Goal: Task Accomplishment & Management: Manage account settings

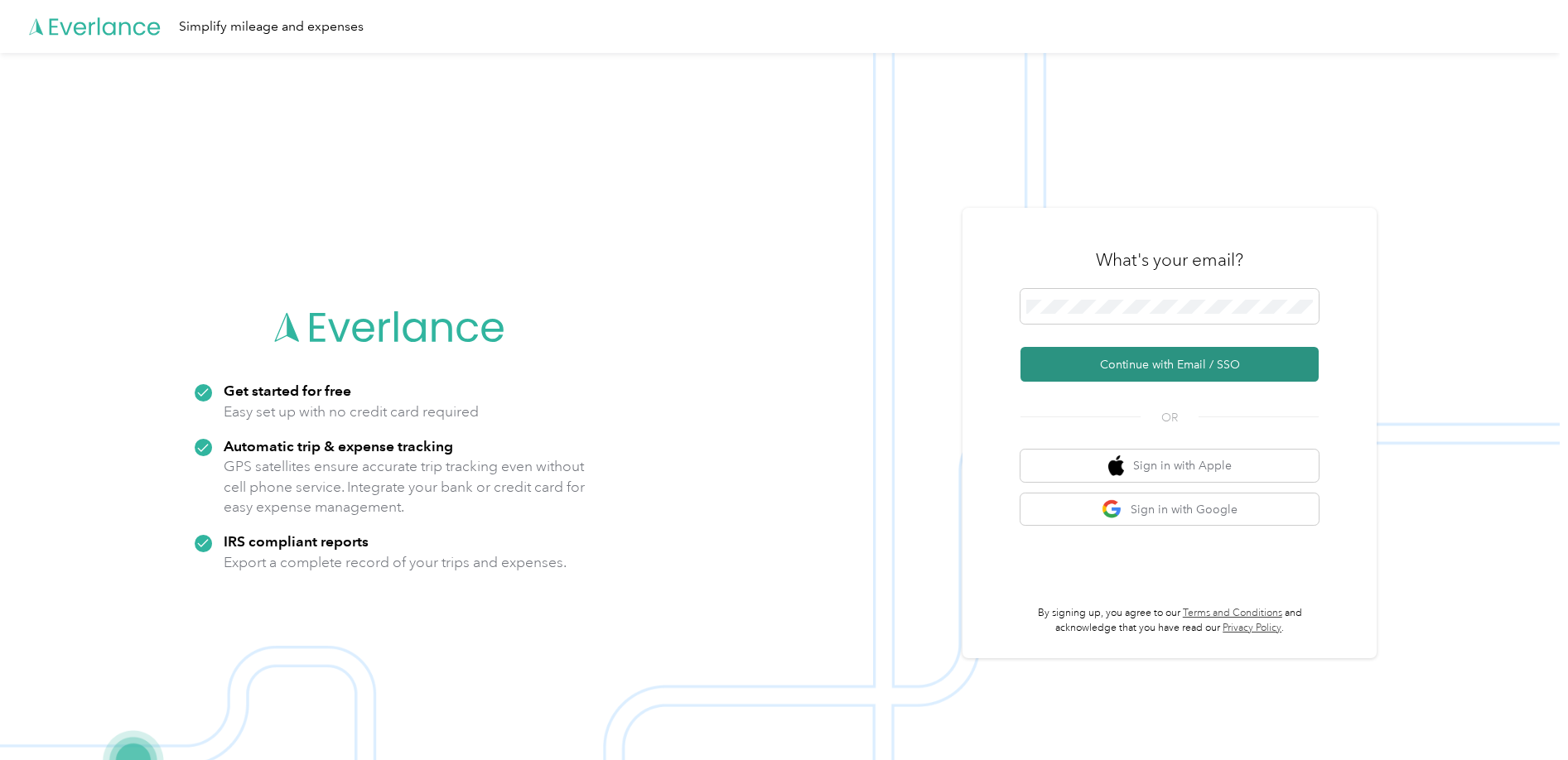
click at [1109, 361] on button "Continue with Email / SSO" at bounding box center [1169, 364] width 298 height 35
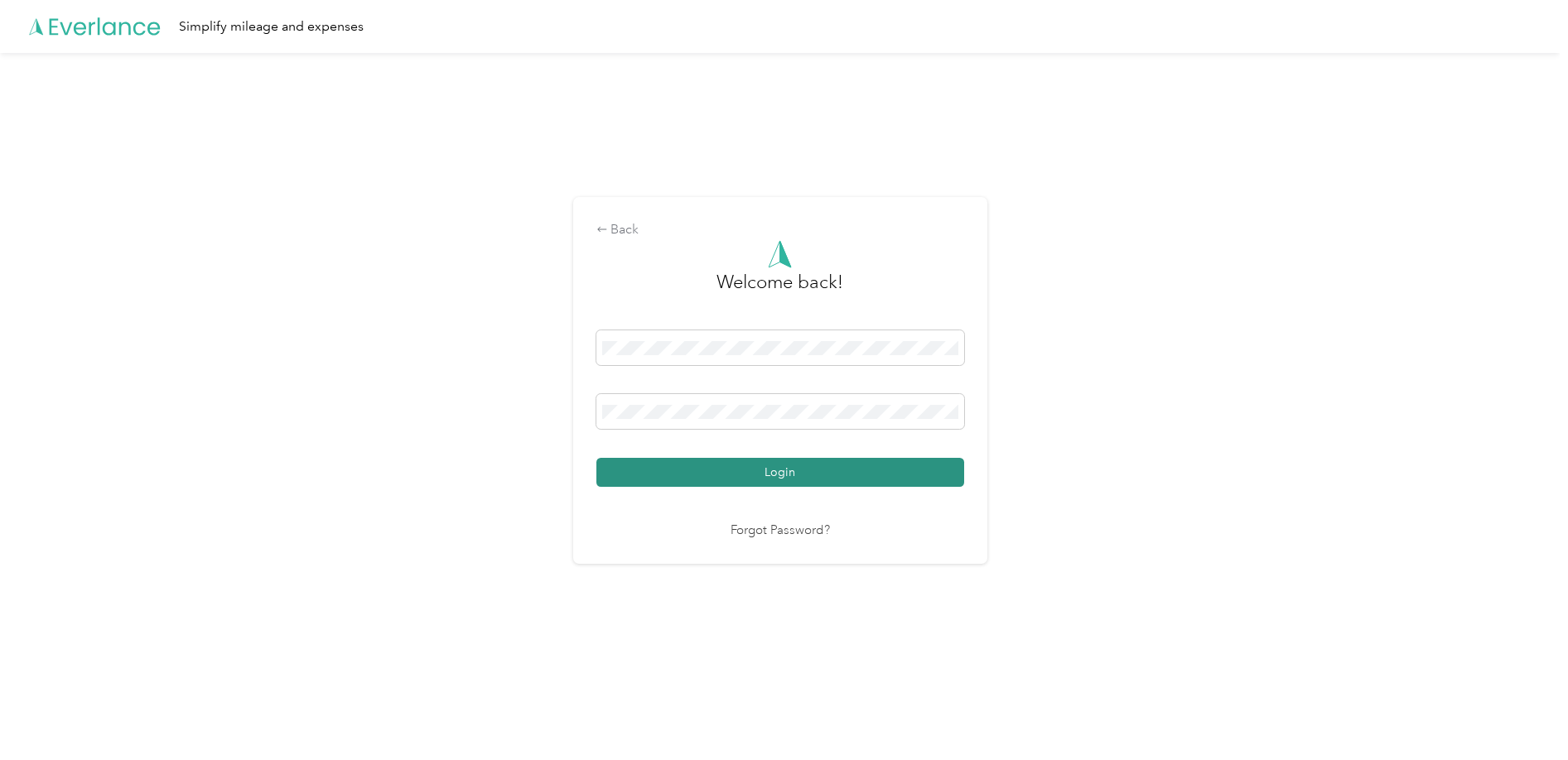
click at [738, 476] on button "Login" at bounding box center [780, 473] width 367 height 29
click at [596, 458] on button "Login" at bounding box center [780, 473] width 367 height 29
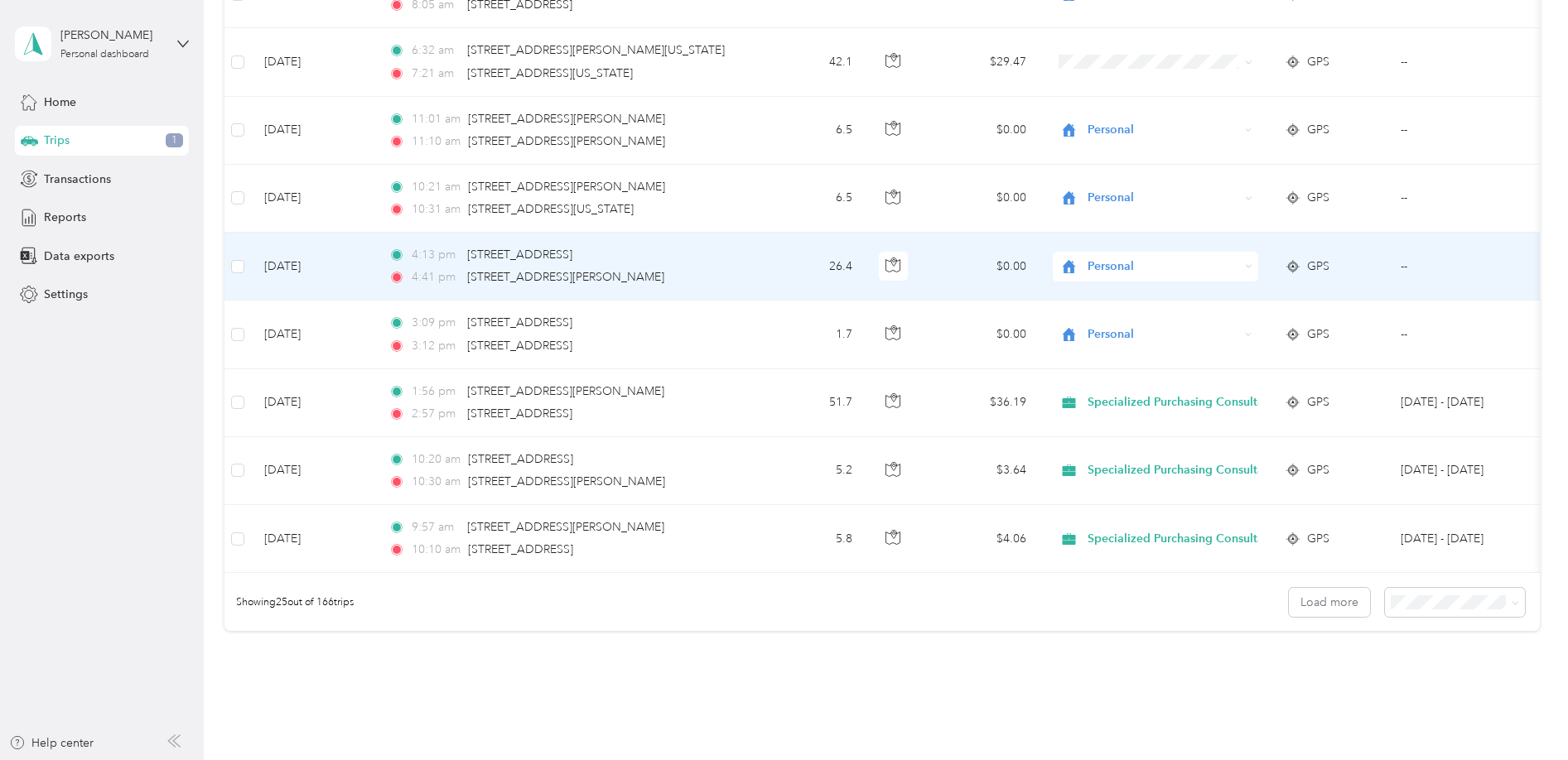
scroll to position [1512, 0]
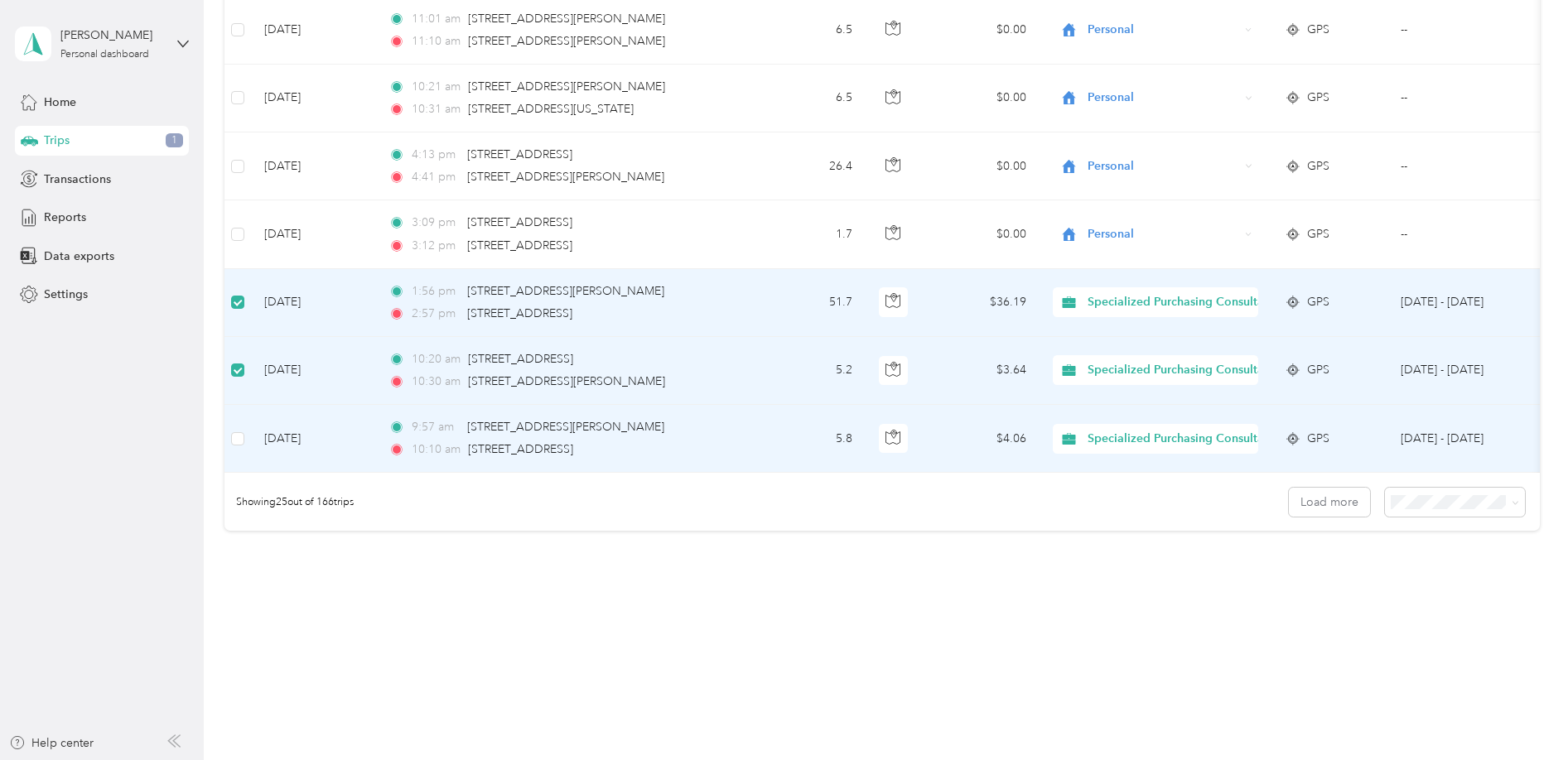
click at [245, 435] on td at bounding box center [237, 439] width 26 height 68
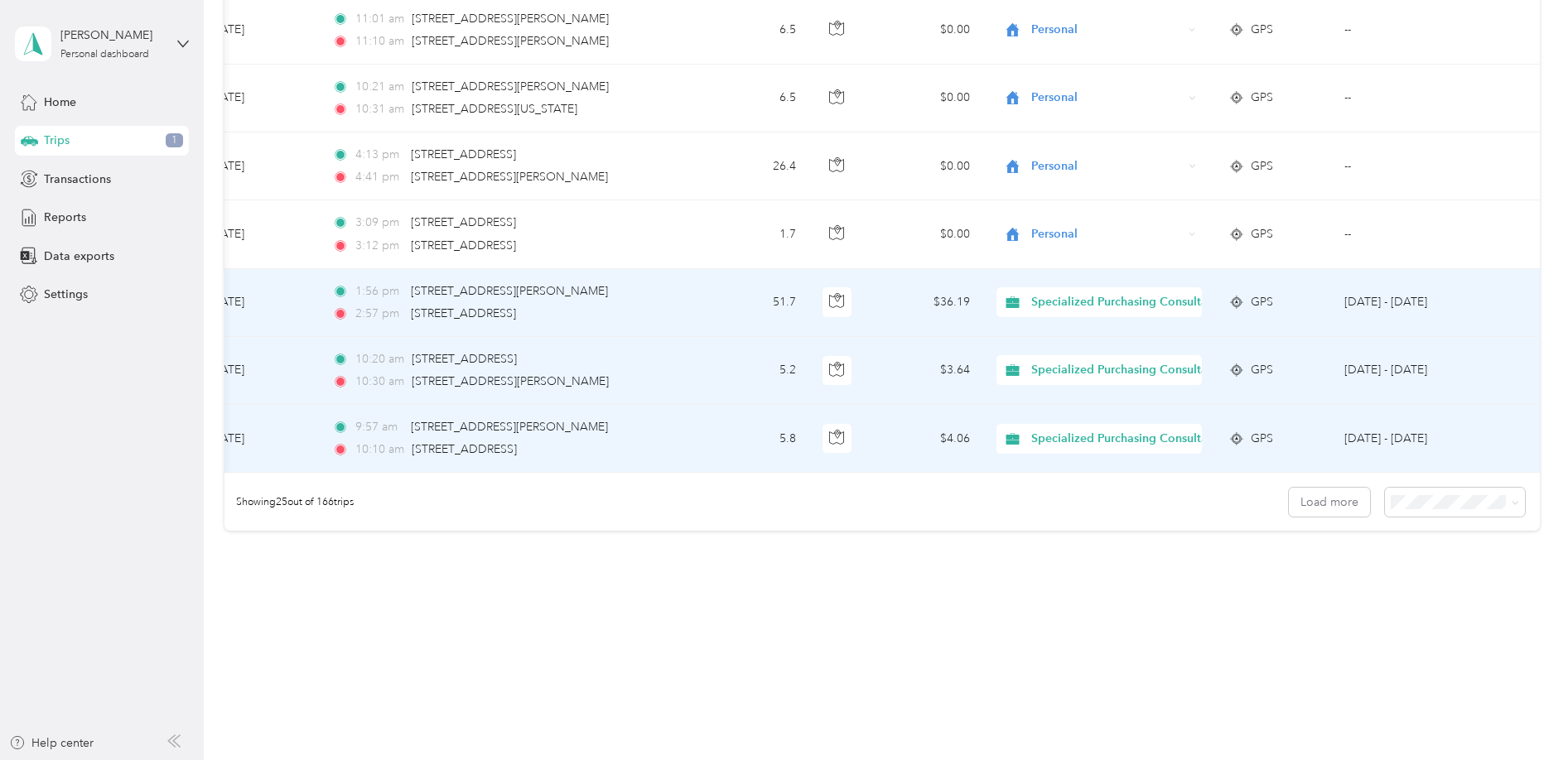
scroll to position [0, 0]
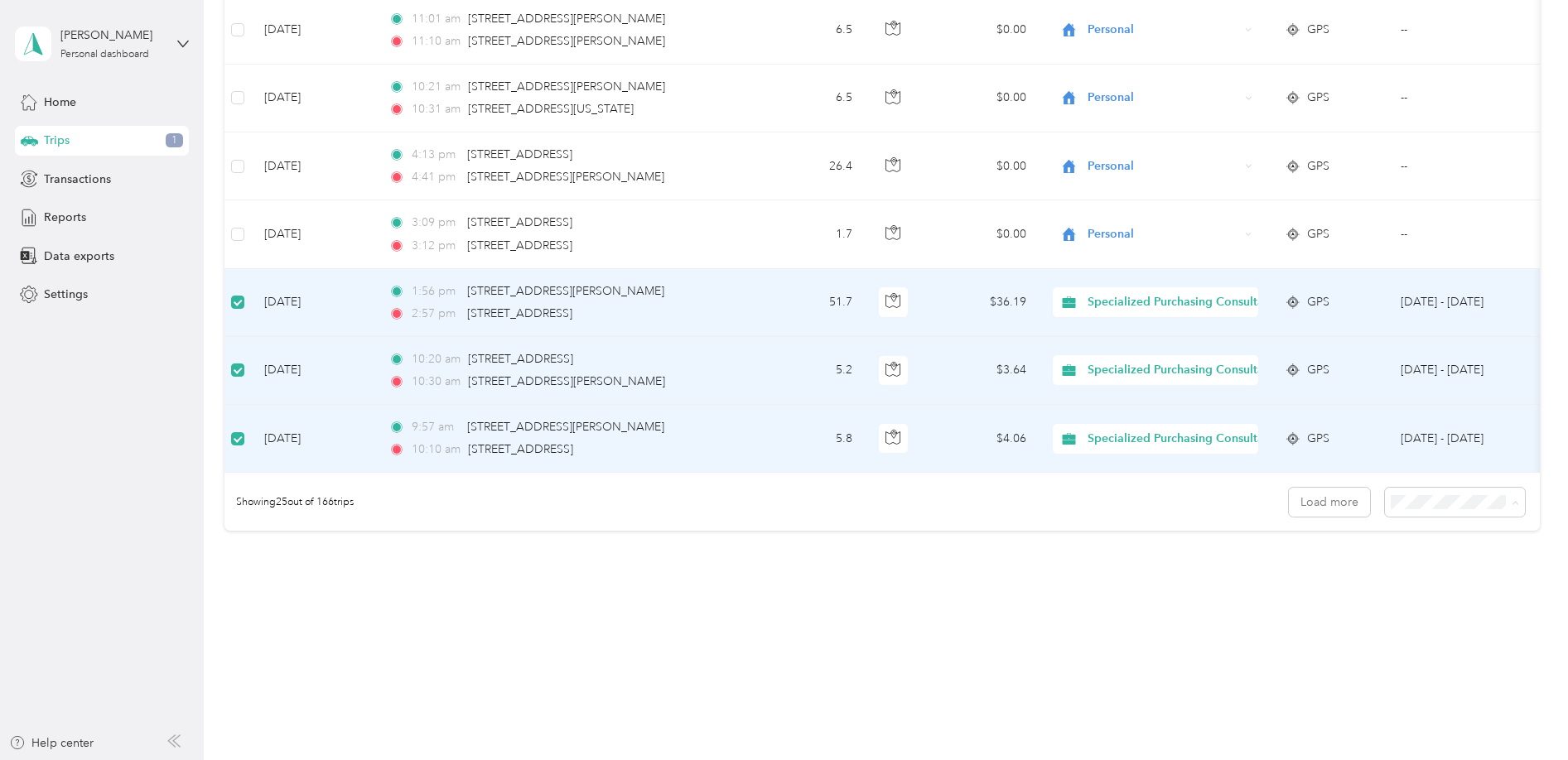
click at [1414, 602] on div "100 per load" at bounding box center [1451, 598] width 118 height 18
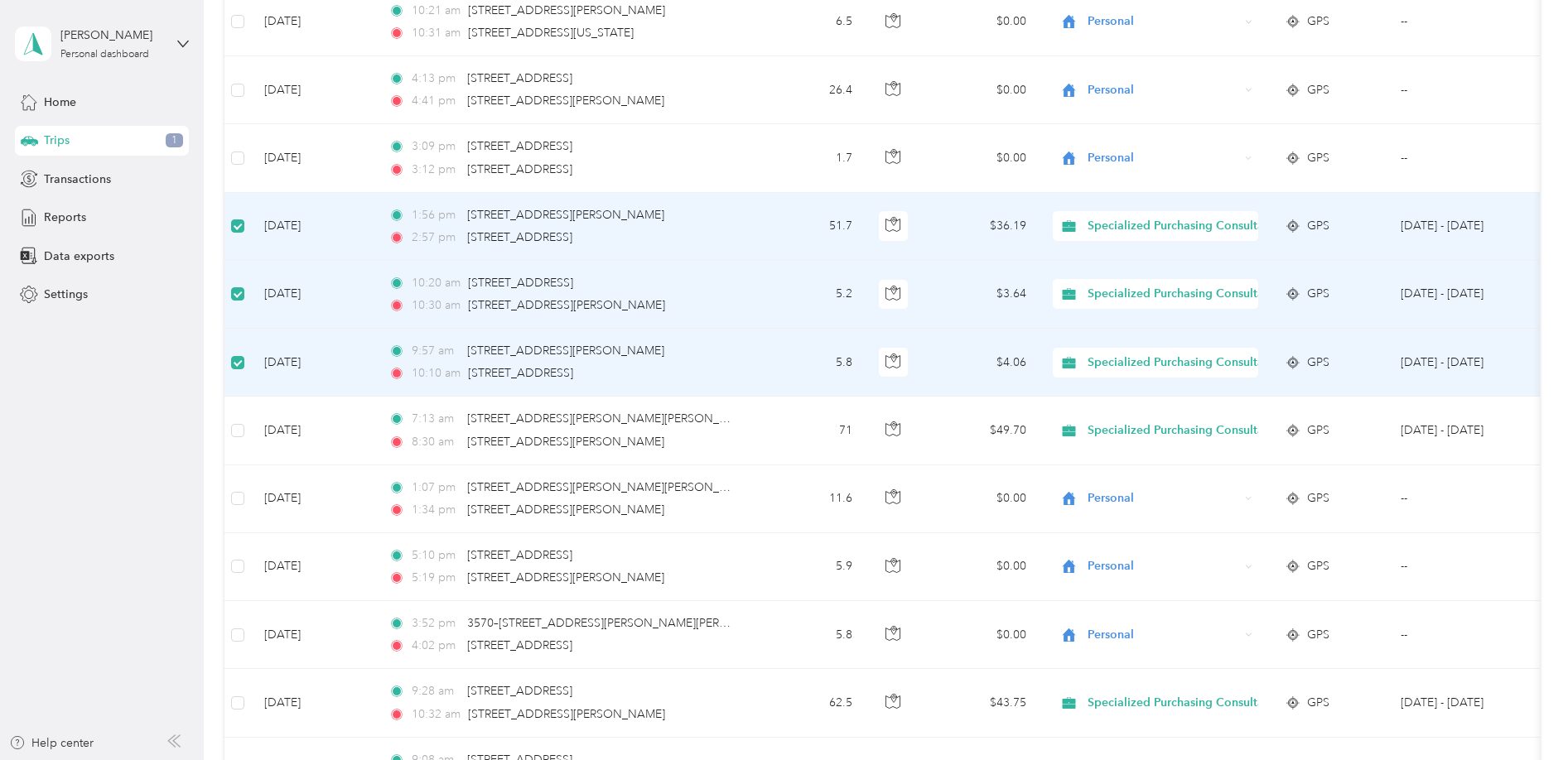
scroll to position [1584, 0]
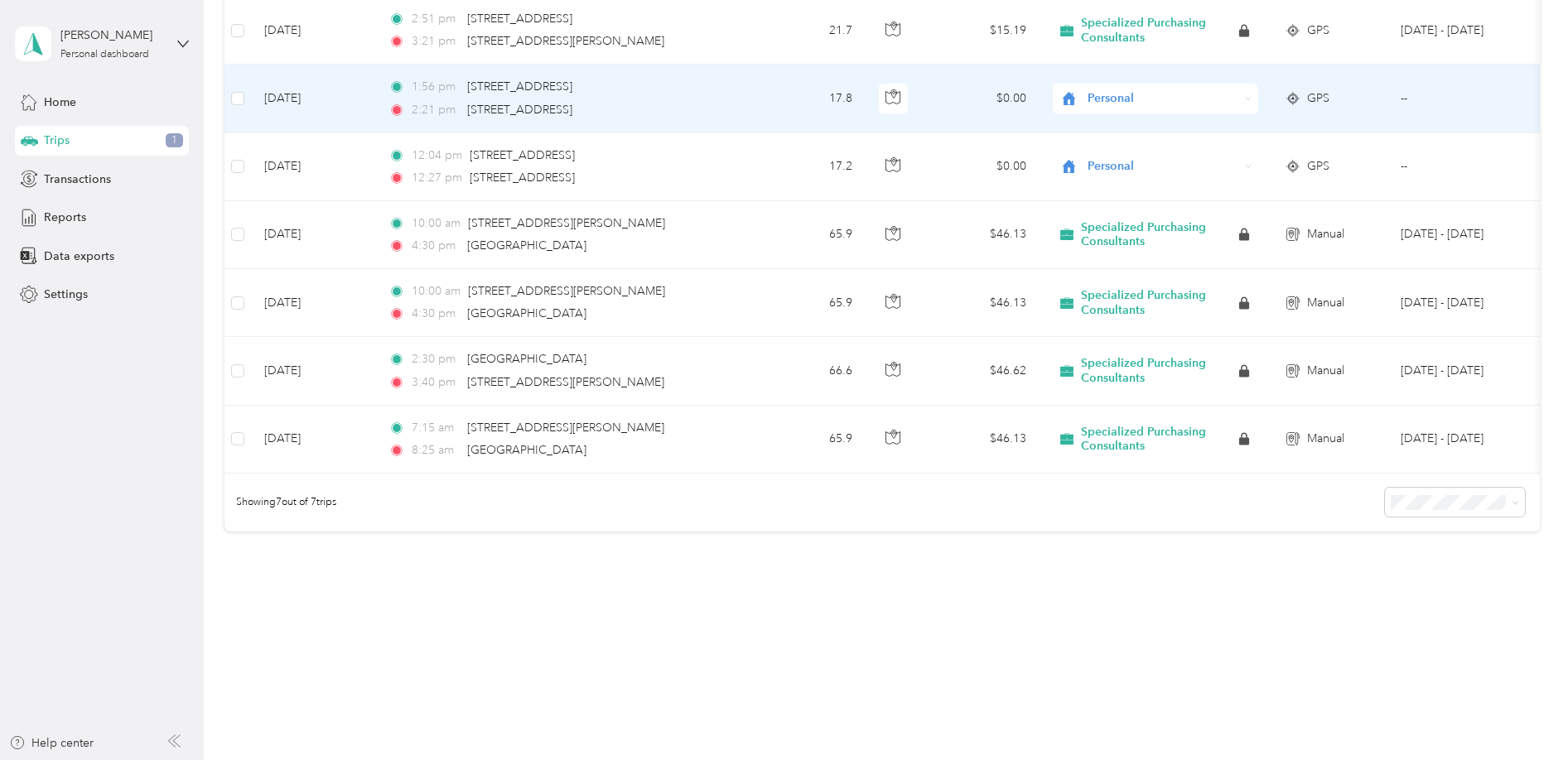
scroll to position [295, 0]
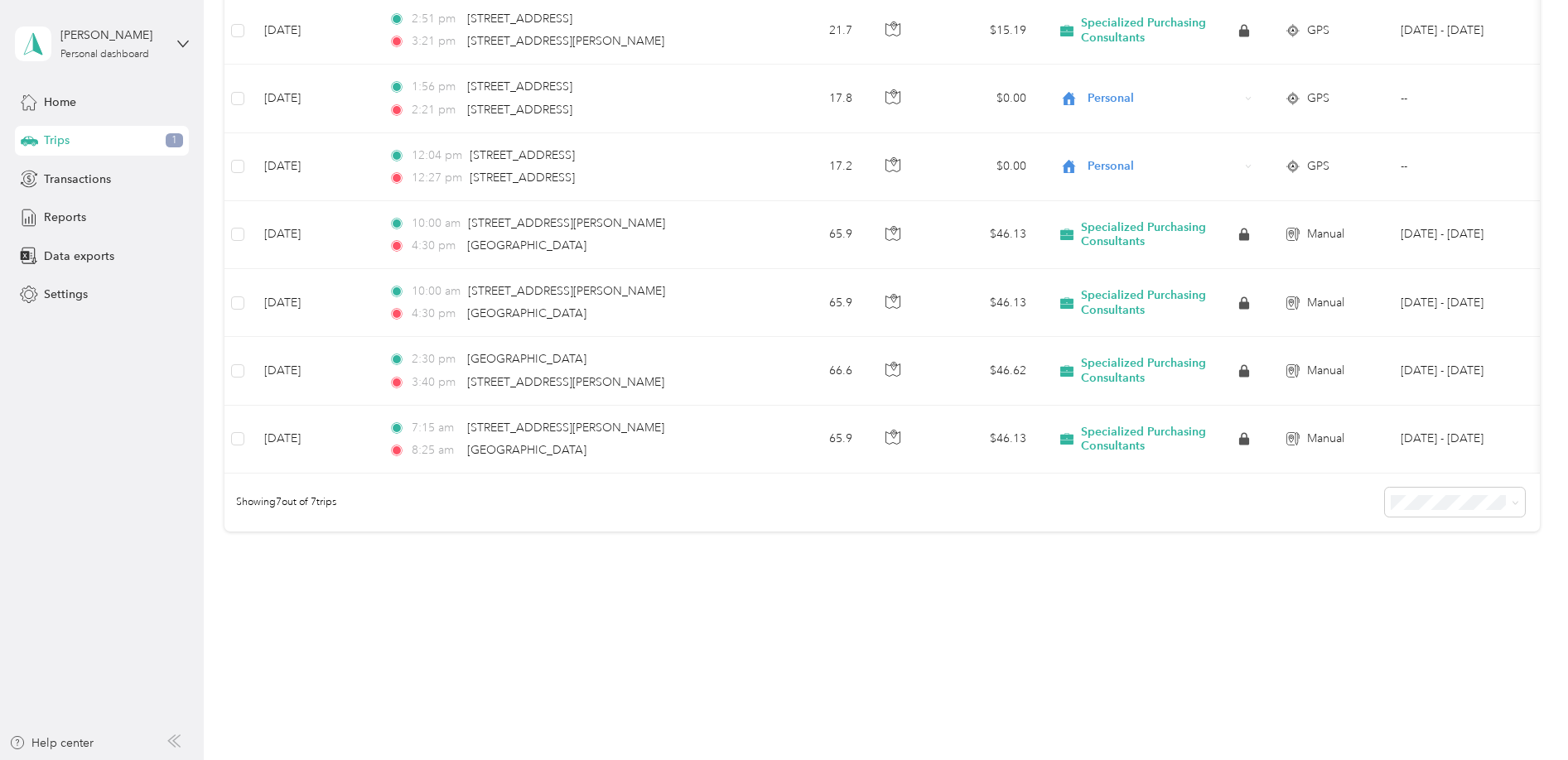
click at [1404, 589] on span "100 per load" at bounding box center [1427, 590] width 68 height 14
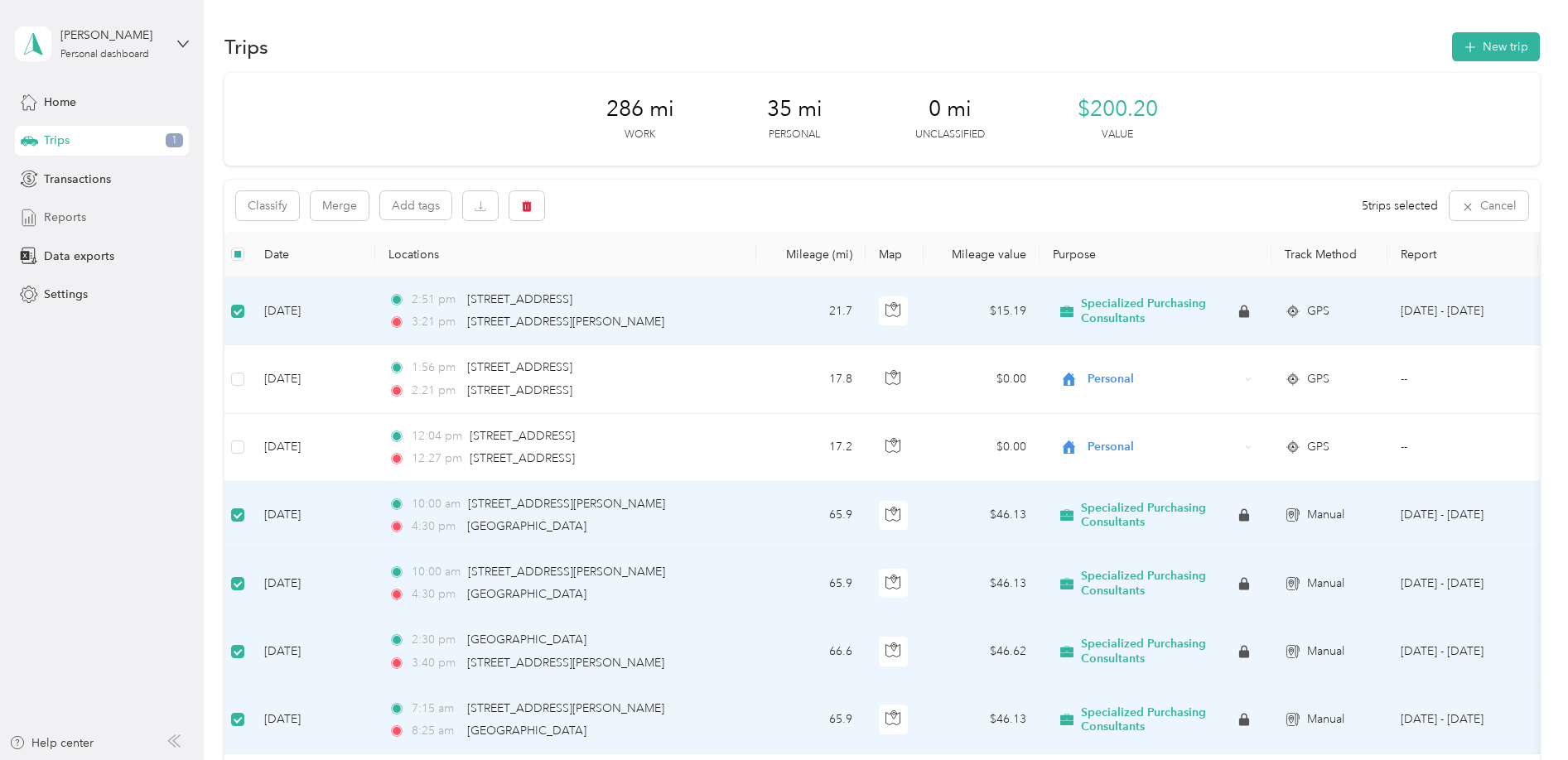
click at [78, 216] on span "Reports" at bounding box center [64, 217] width 42 height 18
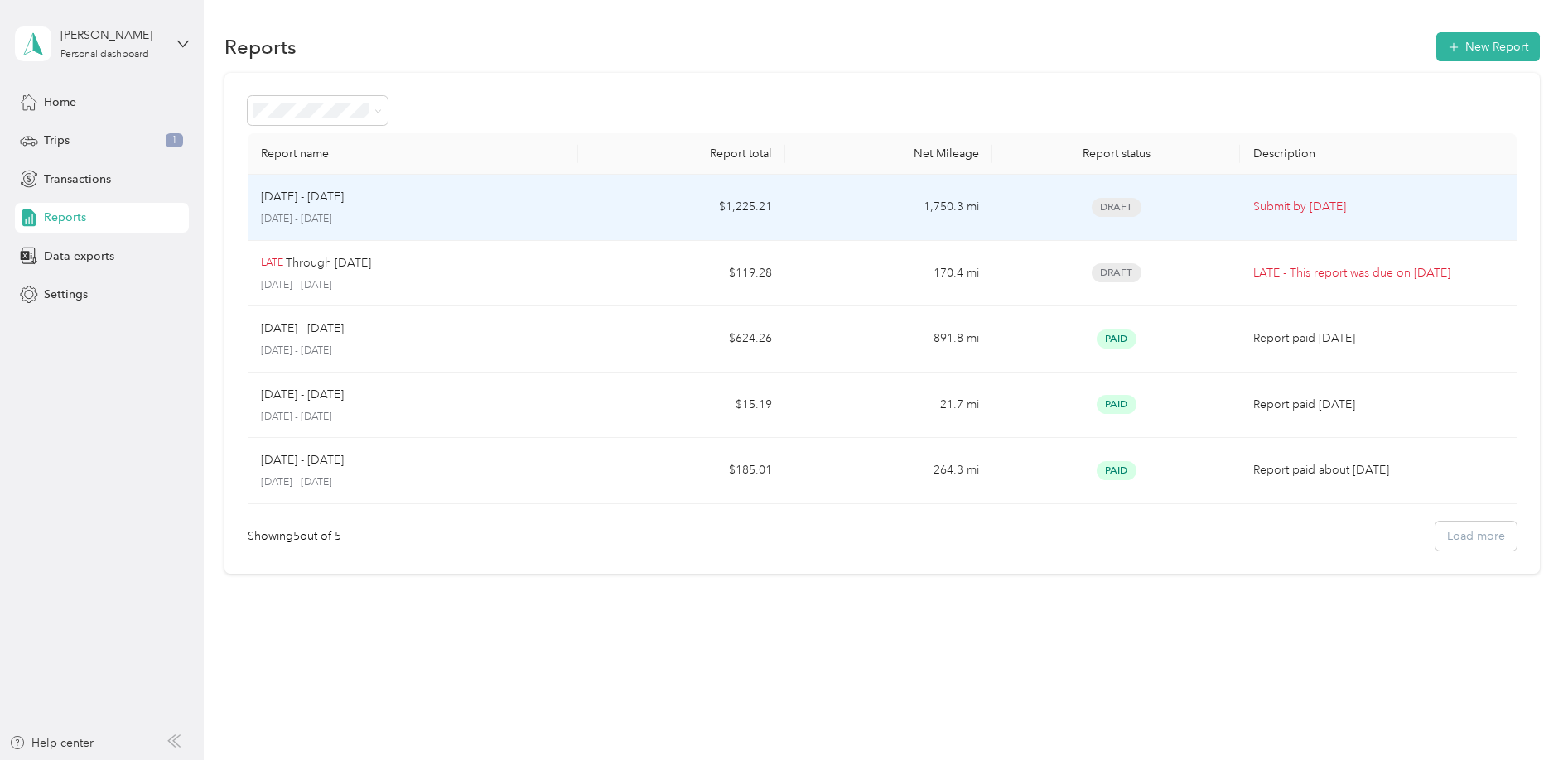
click at [325, 208] on div "[DATE] - [DATE] [DATE] - [DATE]" at bounding box center [413, 208] width 305 height 39
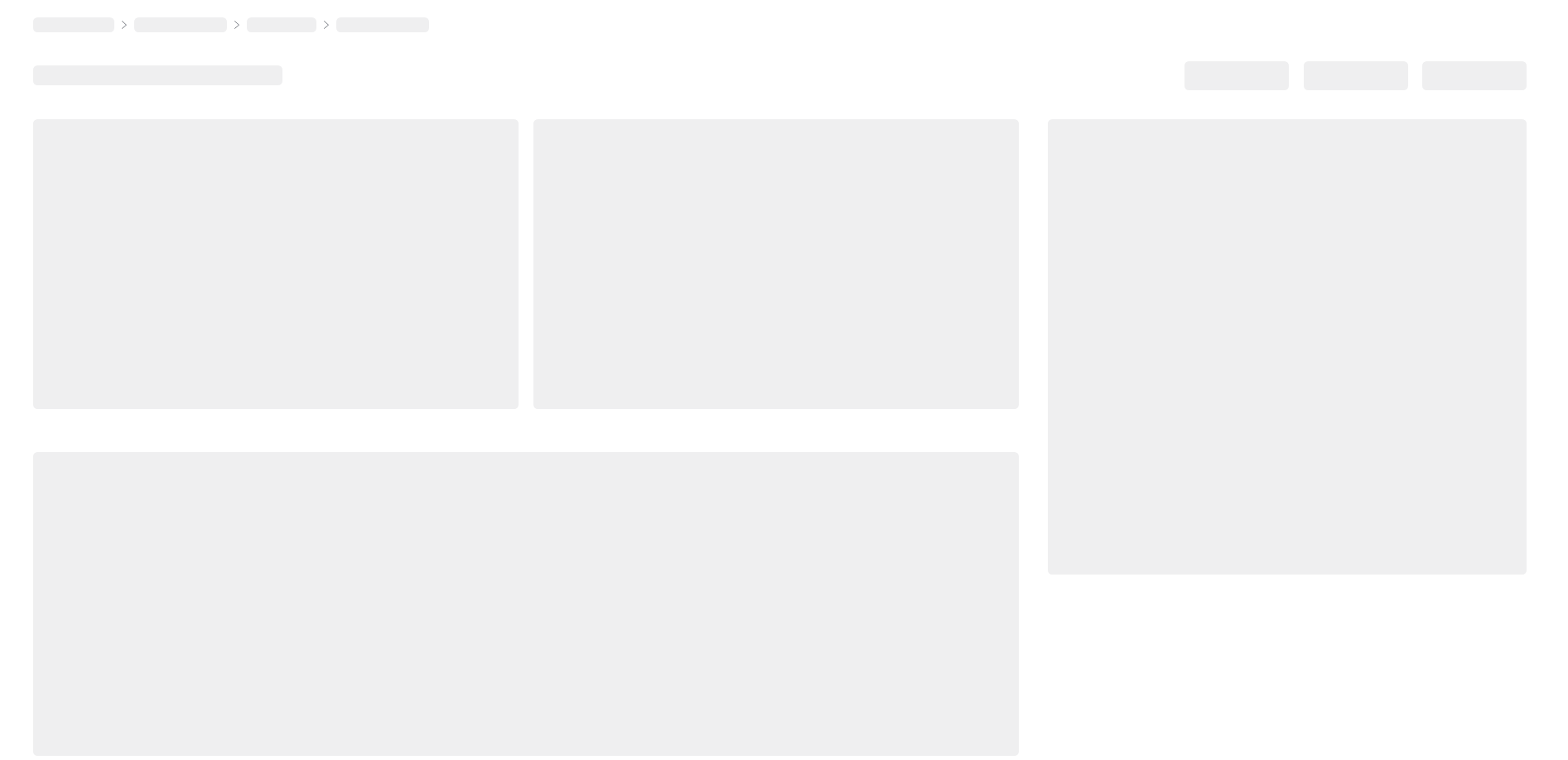
click at [325, 208] on div at bounding box center [276, 264] width 485 height 290
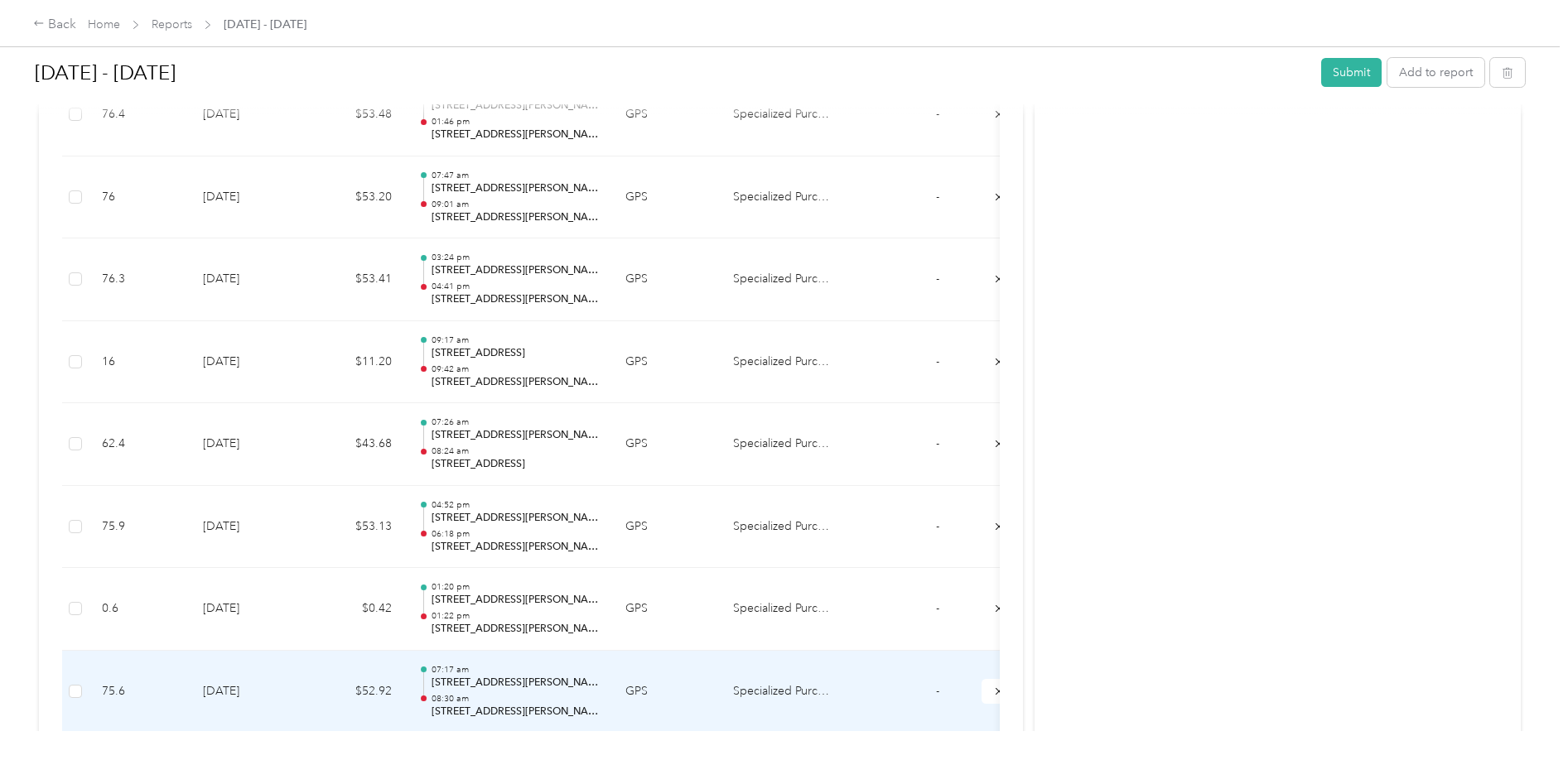
scroll to position [1029, 0]
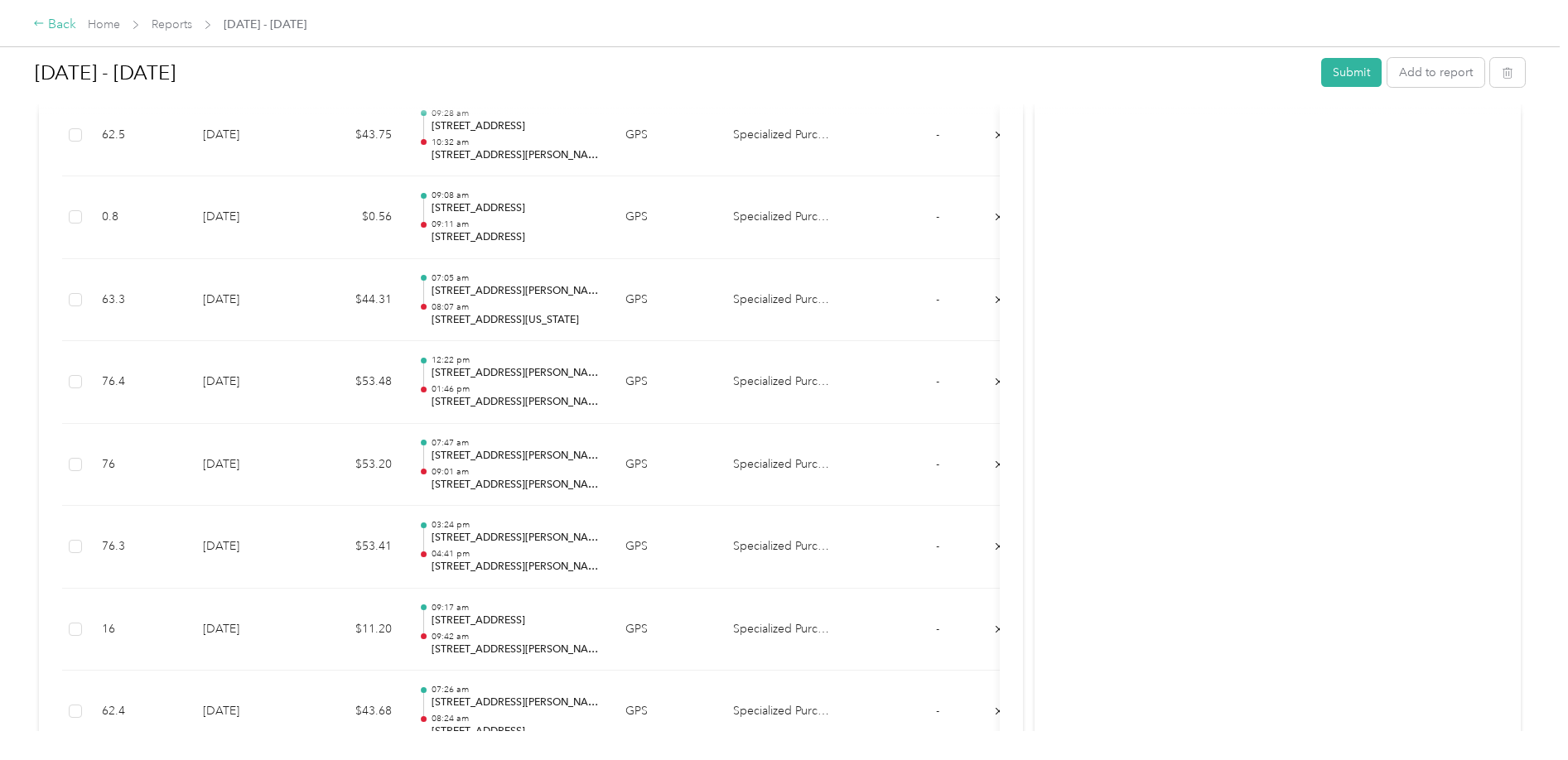
click at [48, 23] on div "Back" at bounding box center [55, 24] width 43 height 19
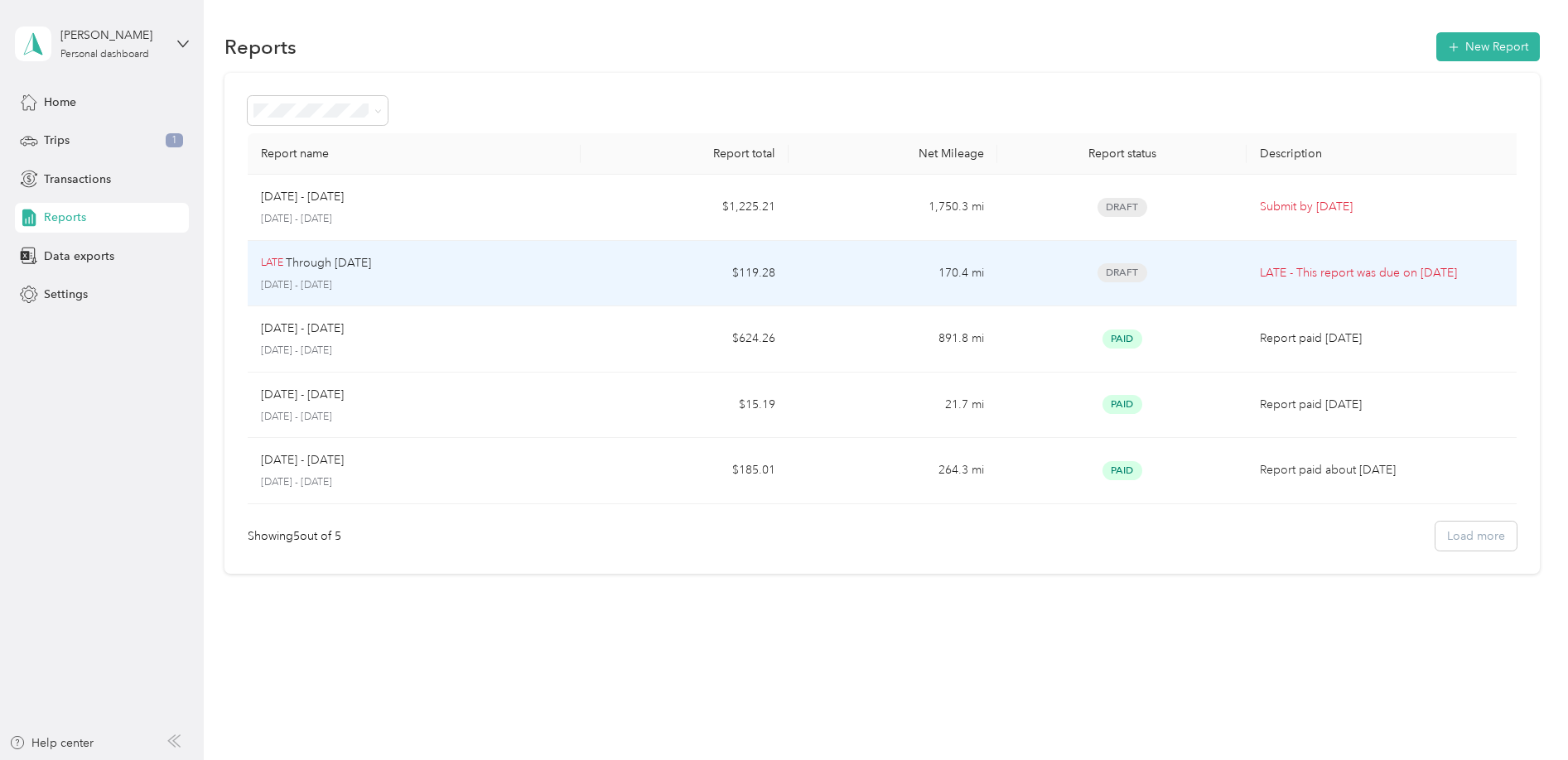
click at [358, 259] on p "Through [DATE]" at bounding box center [328, 263] width 86 height 19
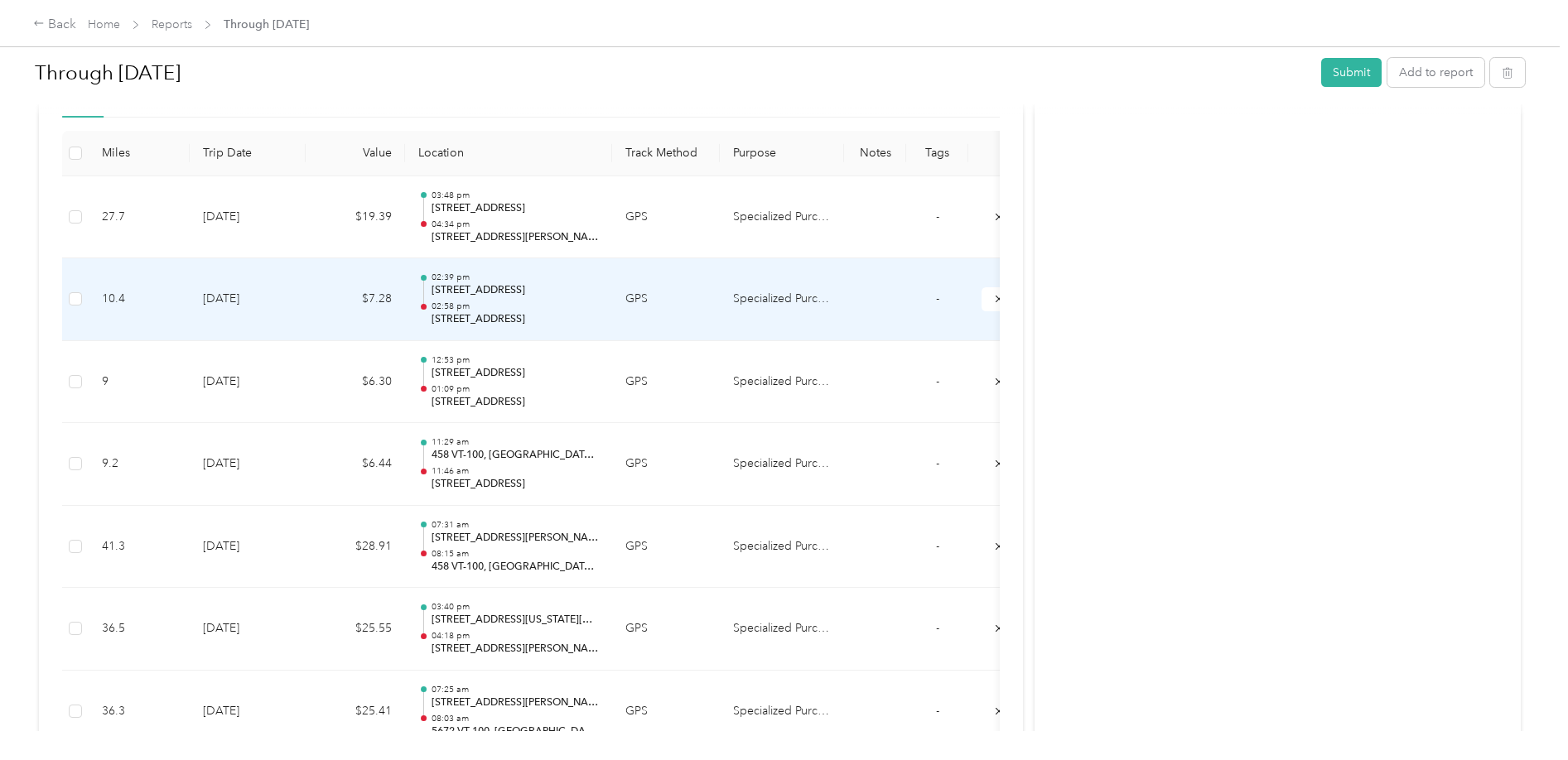
scroll to position [610, 0]
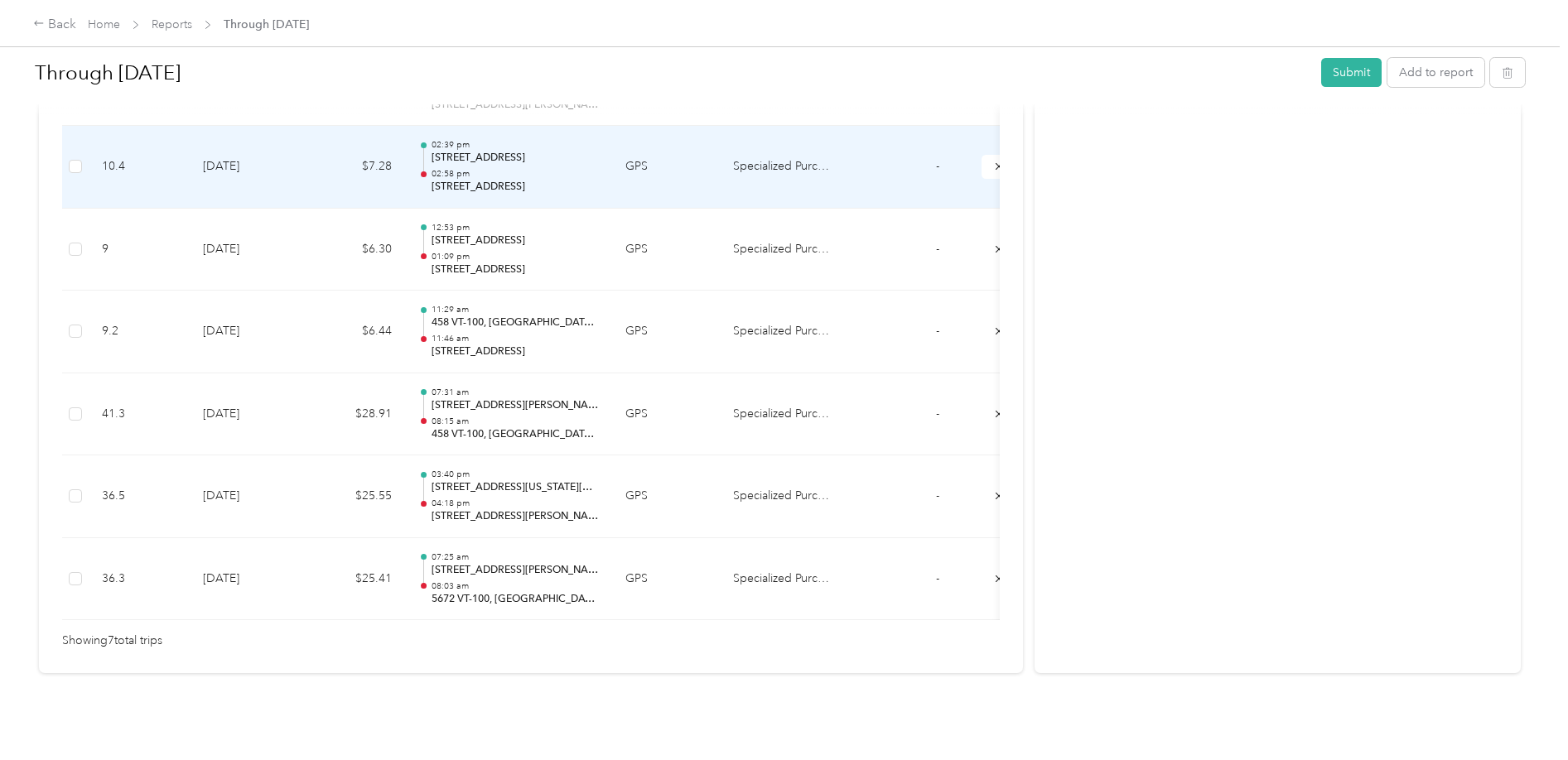
click at [67, 145] on td at bounding box center [75, 167] width 26 height 83
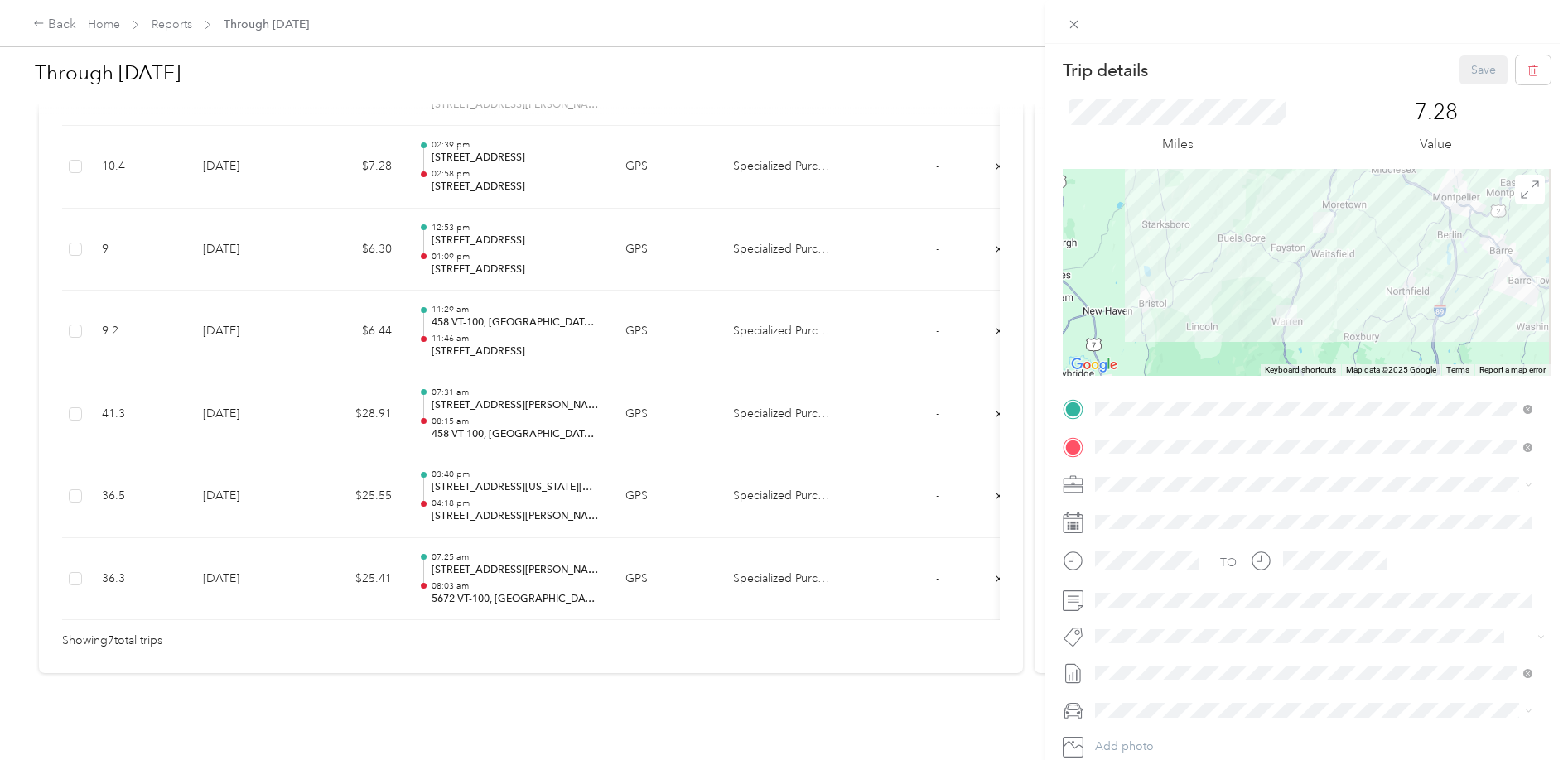
click at [74, 552] on div "Trip details Save This trip cannot be edited because it is either under review,…" at bounding box center [784, 380] width 1568 height 760
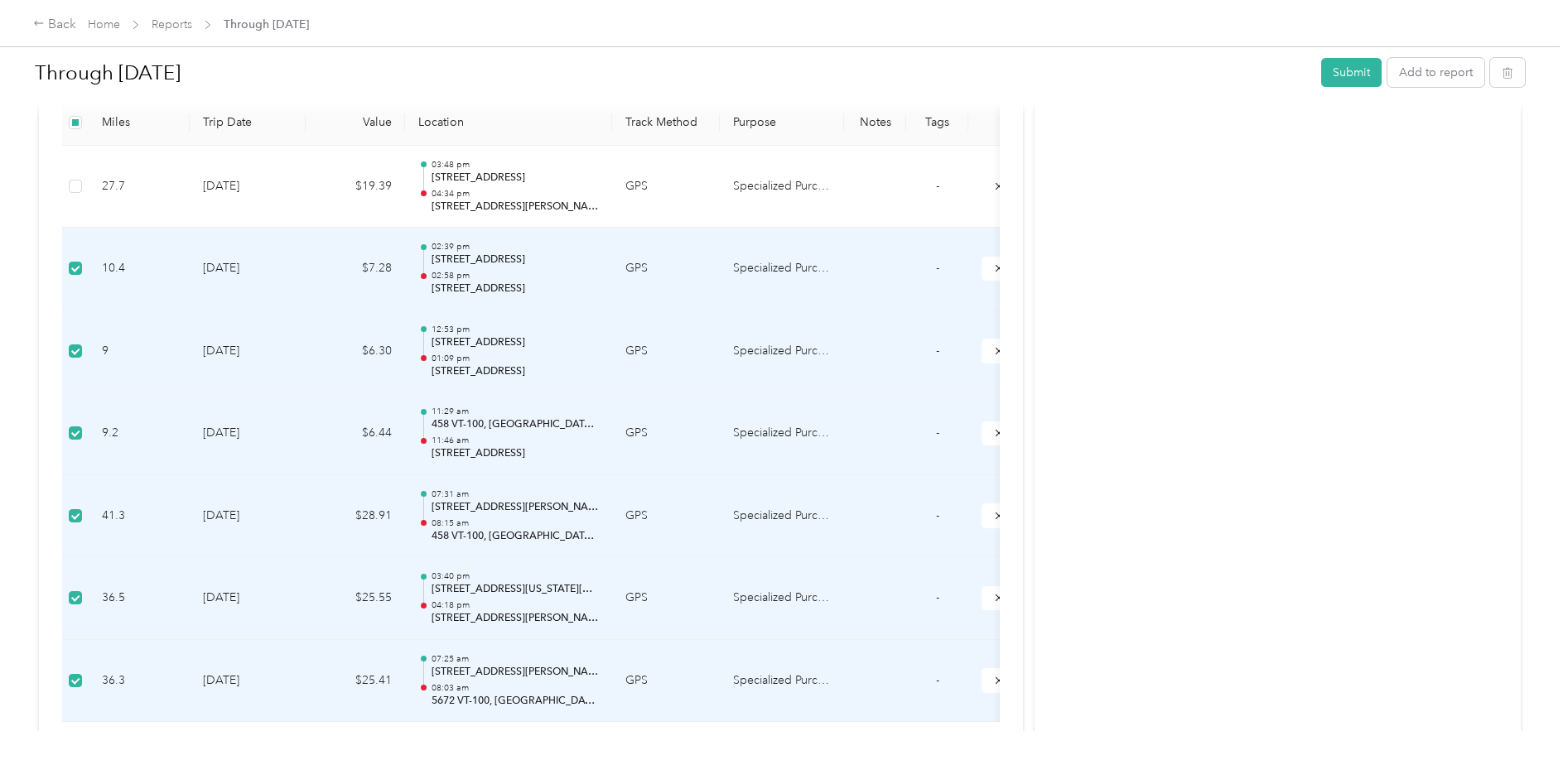
scroll to position [484, 0]
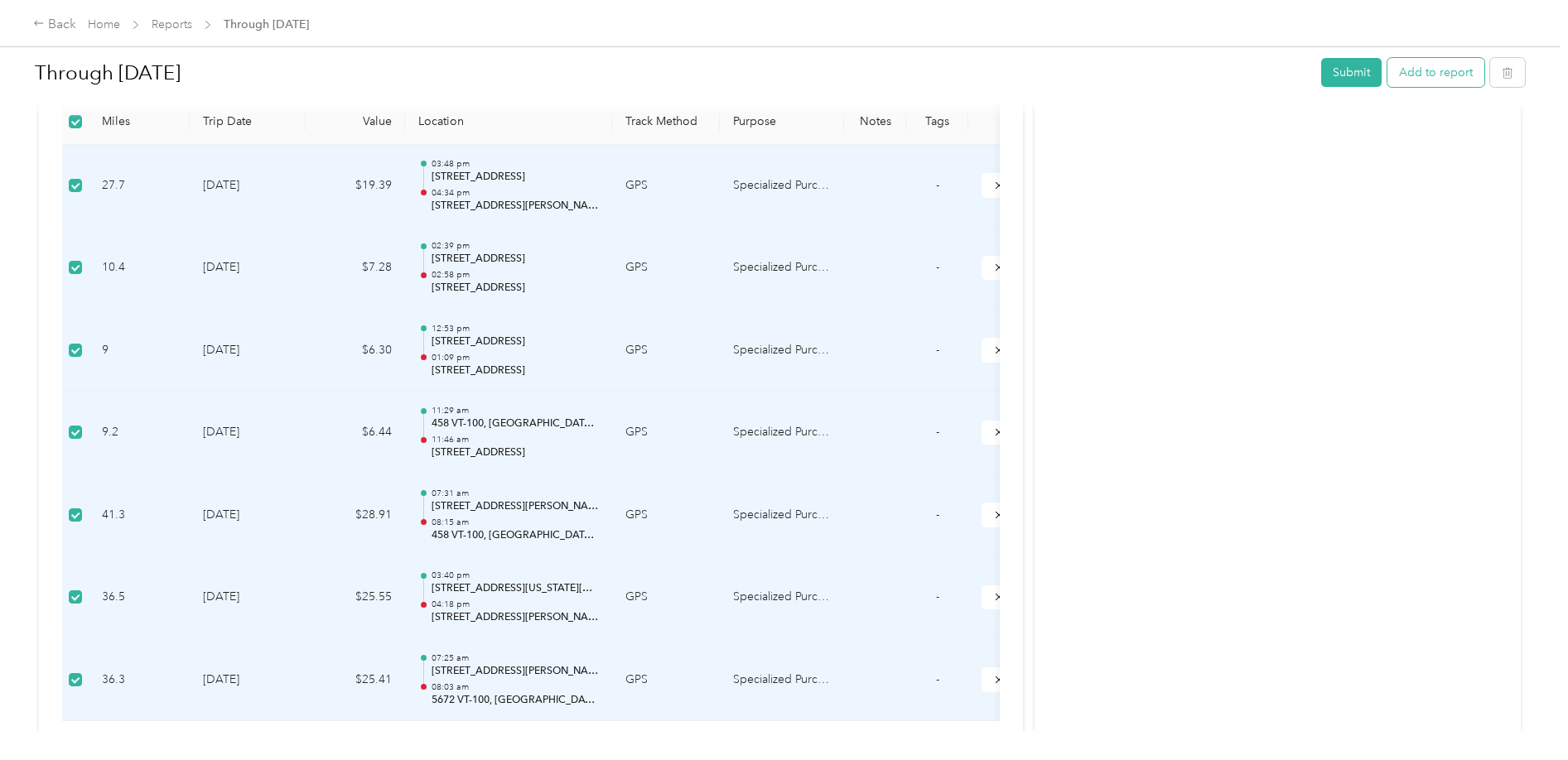
click at [1454, 70] on button "Add to report" at bounding box center [1435, 73] width 96 height 29
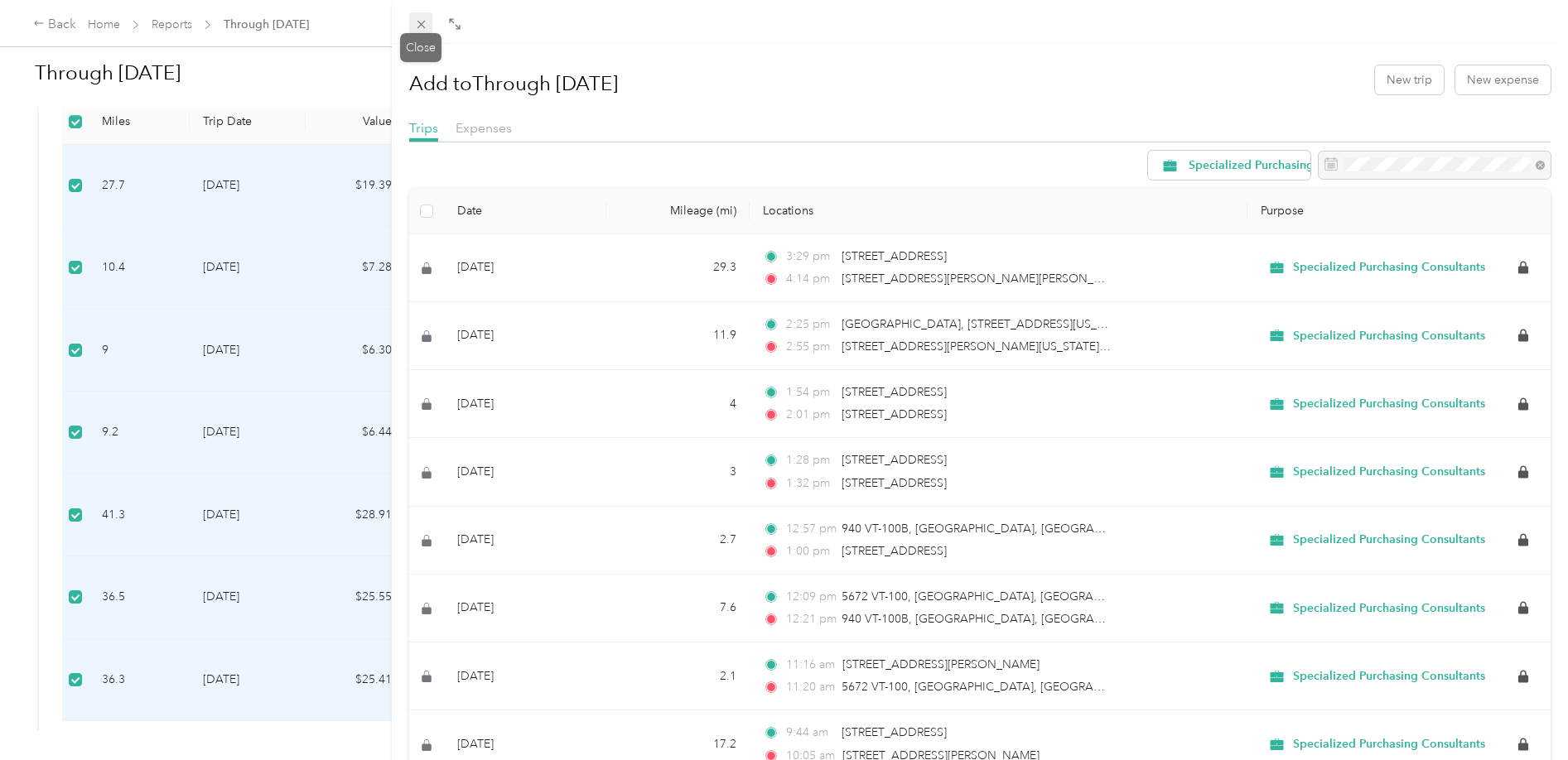
click at [427, 25] on icon at bounding box center [421, 24] width 14 height 14
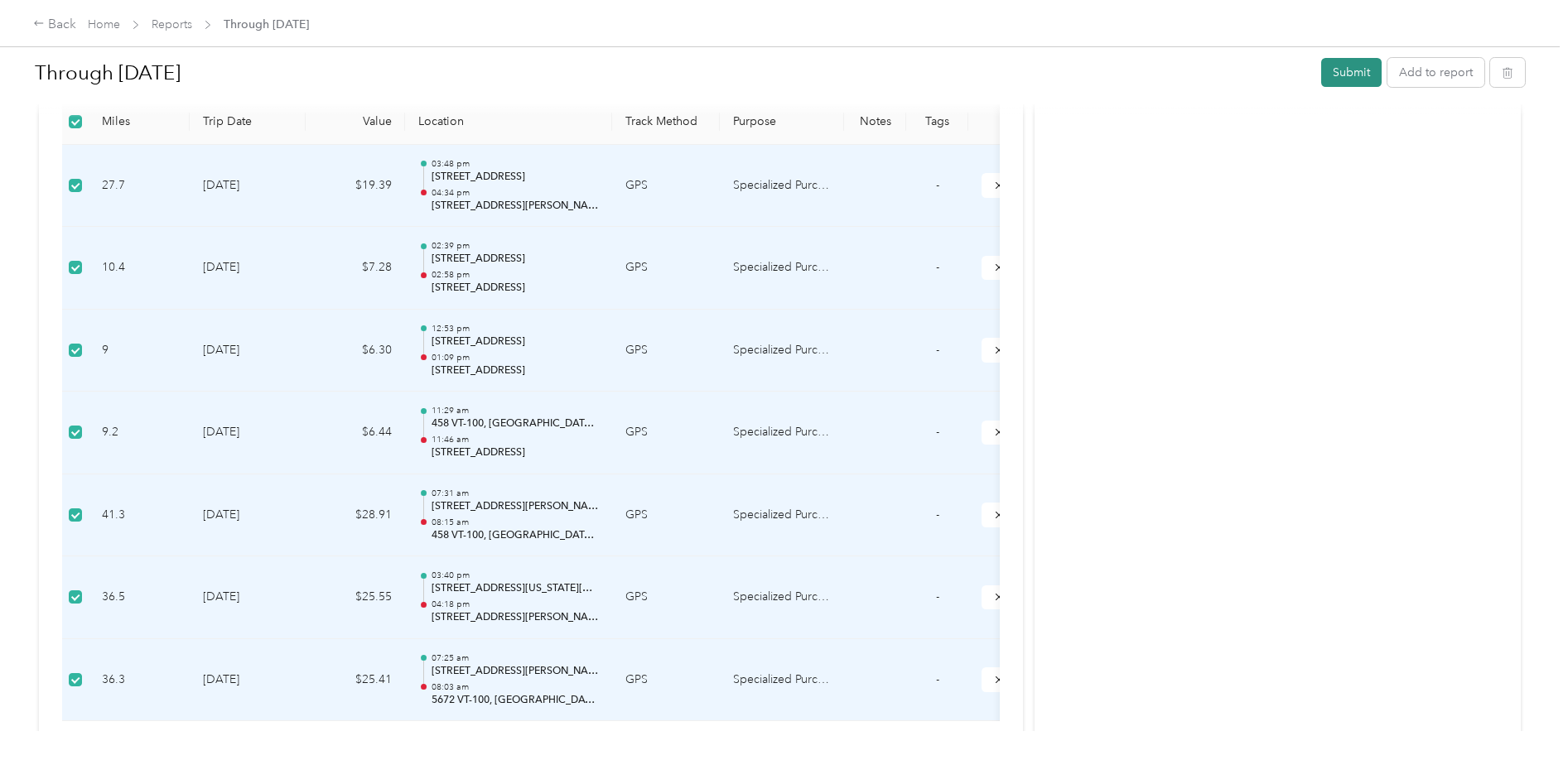
click at [1355, 67] on button "Submit" at bounding box center [1352, 73] width 60 height 29
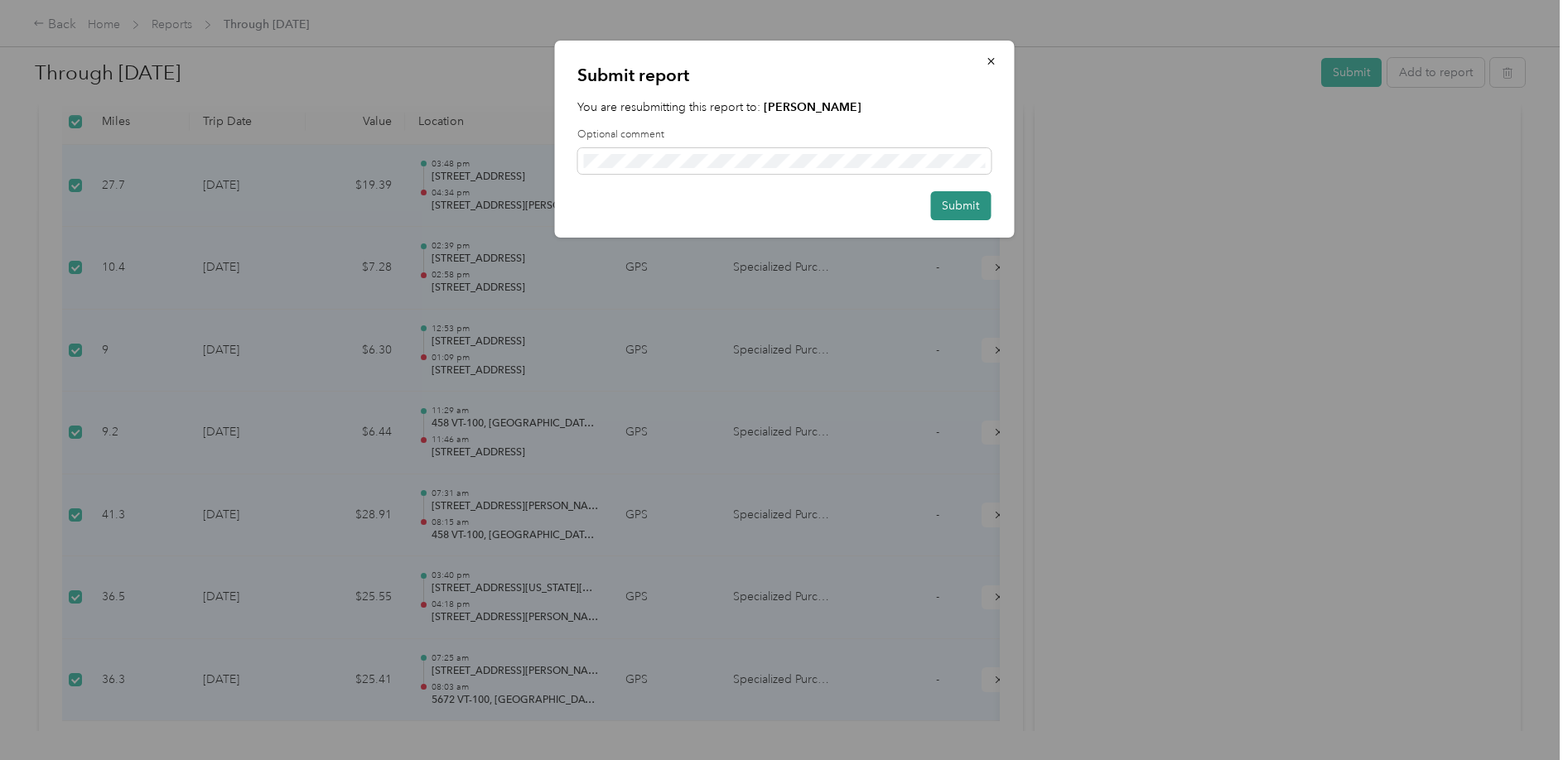
click at [965, 212] on button "Submit" at bounding box center [961, 206] width 60 height 29
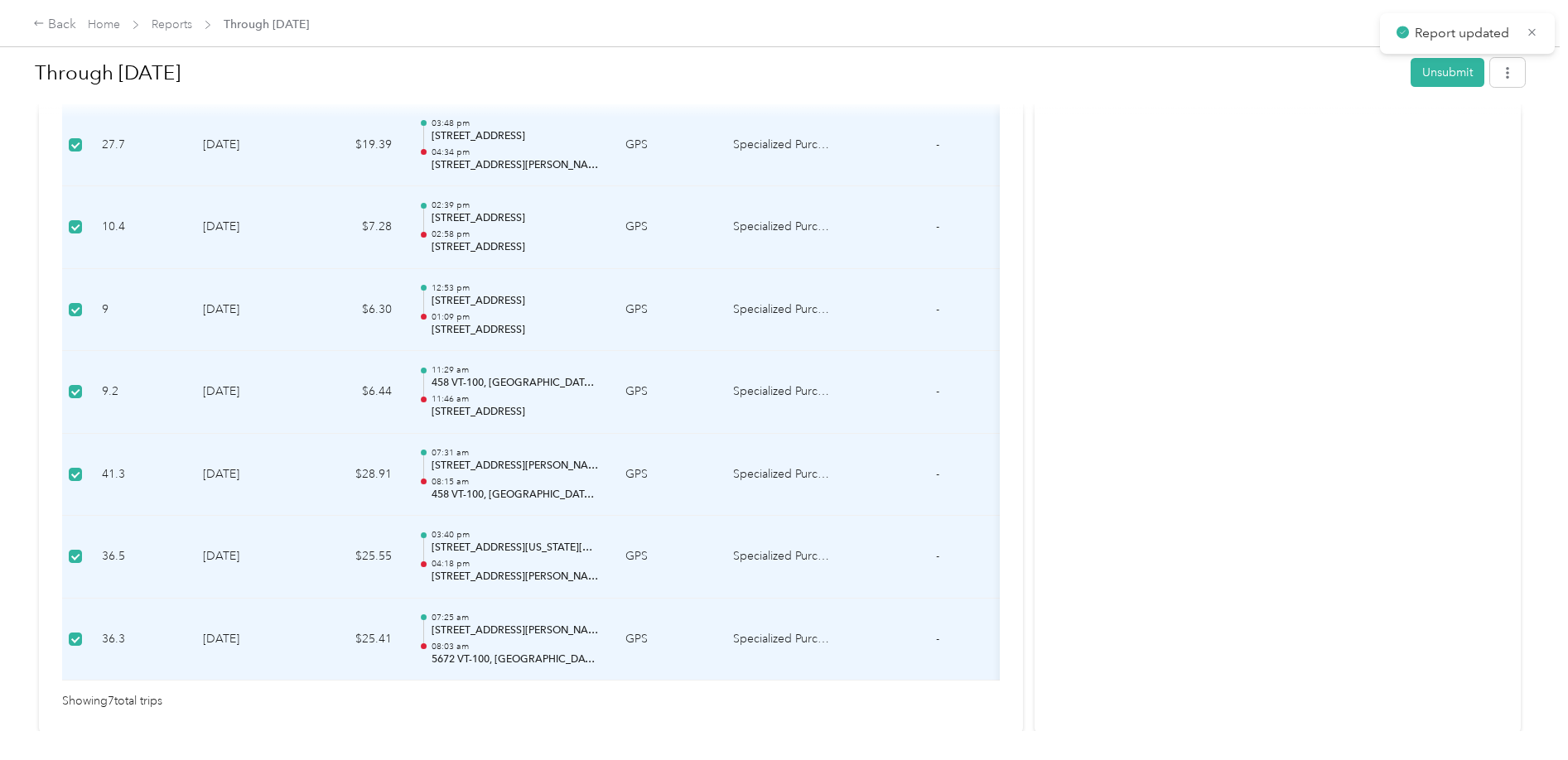
scroll to position [443, 0]
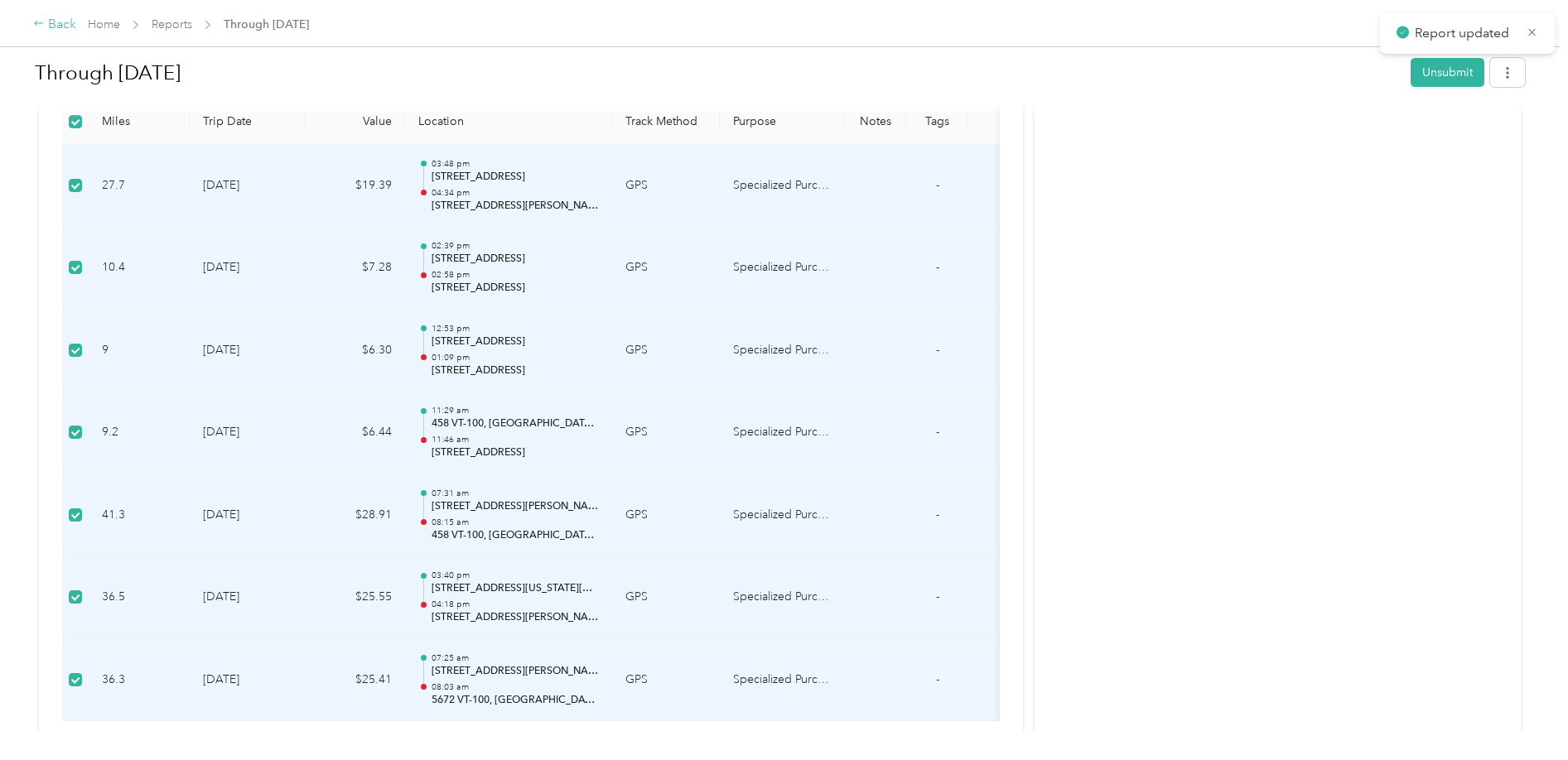
click at [51, 23] on div "Back" at bounding box center [55, 24] width 43 height 19
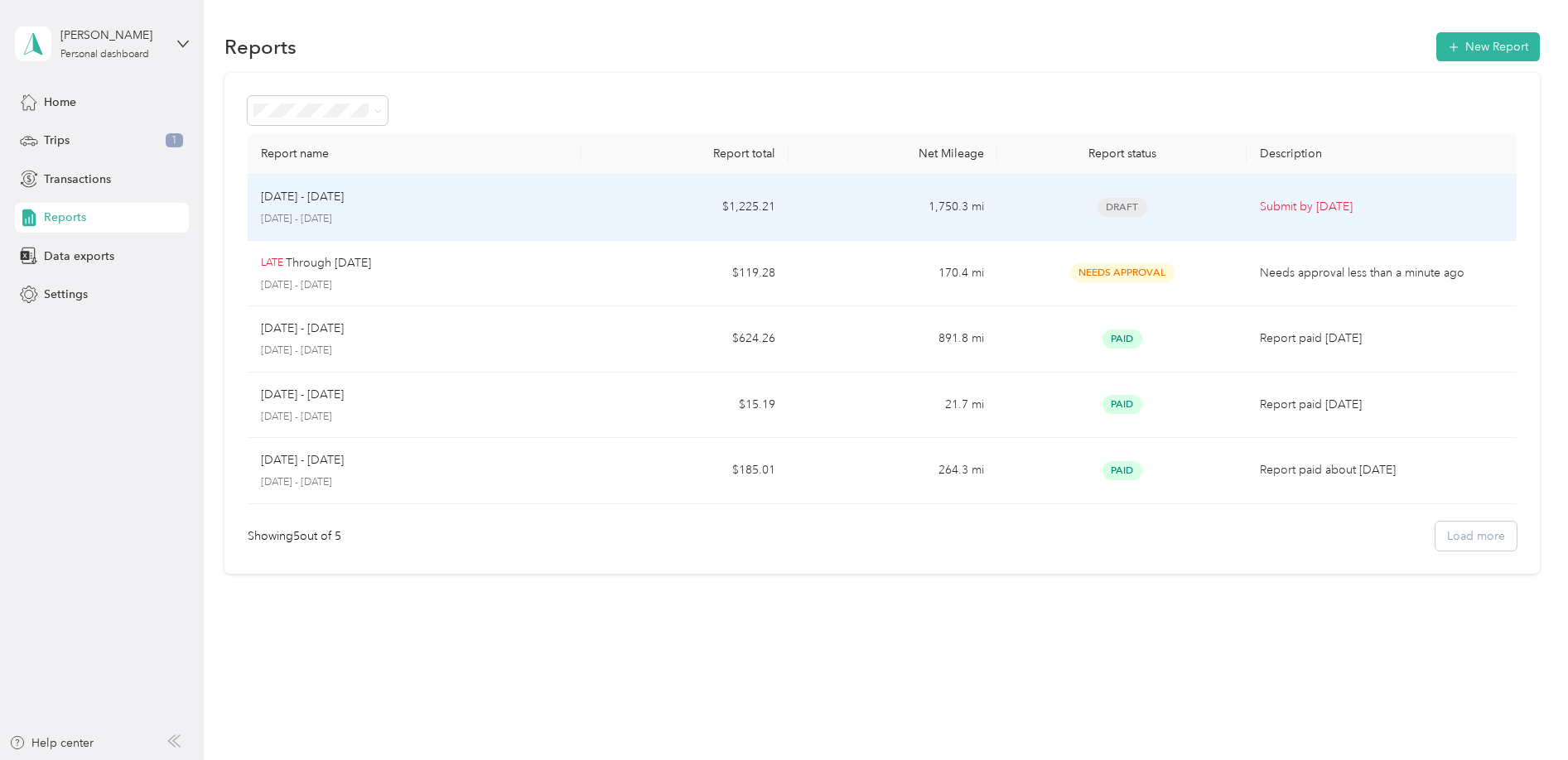
click at [1125, 208] on span "Draft" at bounding box center [1123, 208] width 50 height 19
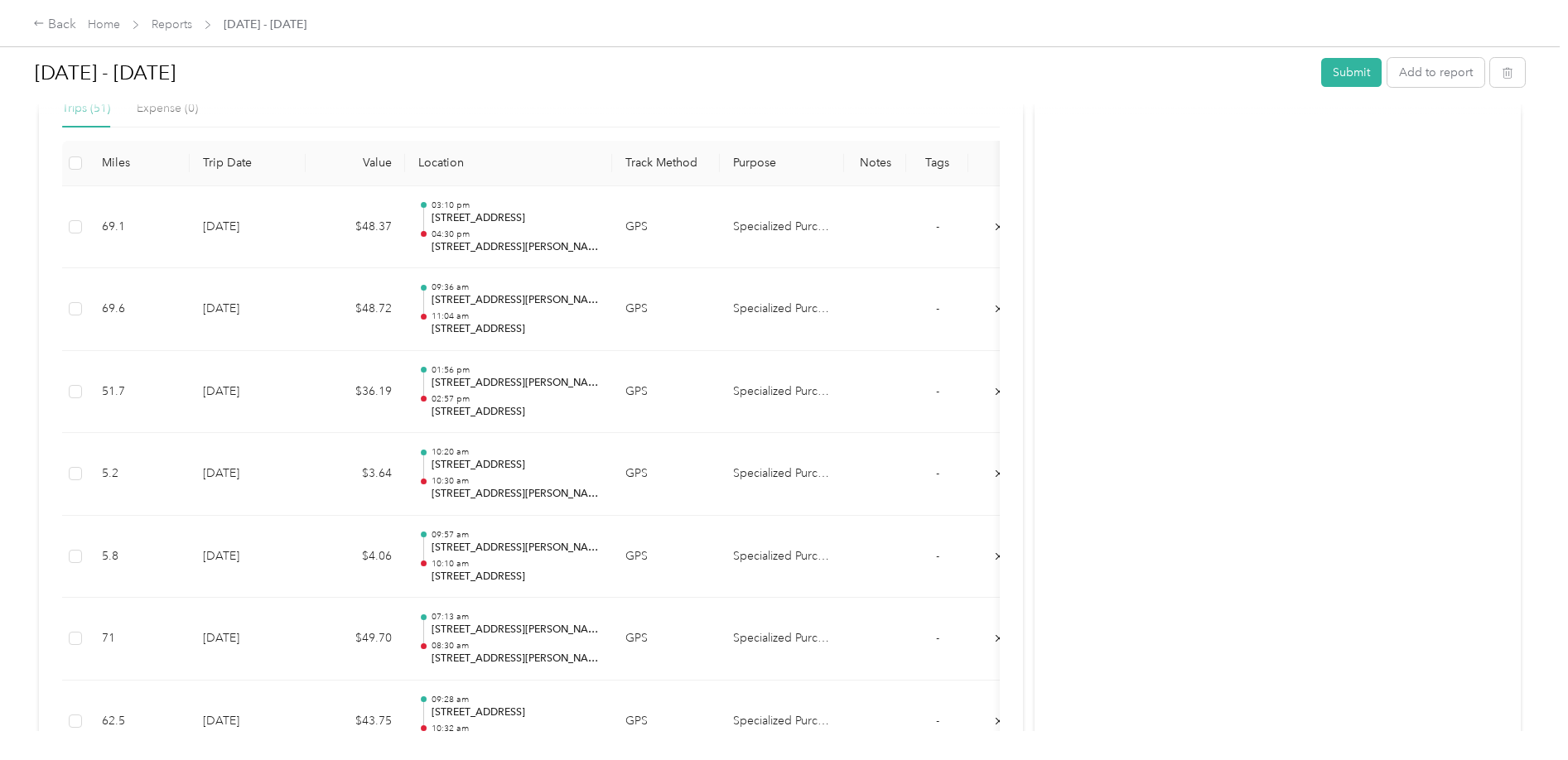
scroll to position [446, 0]
click at [1351, 71] on button "Submit" at bounding box center [1352, 73] width 60 height 29
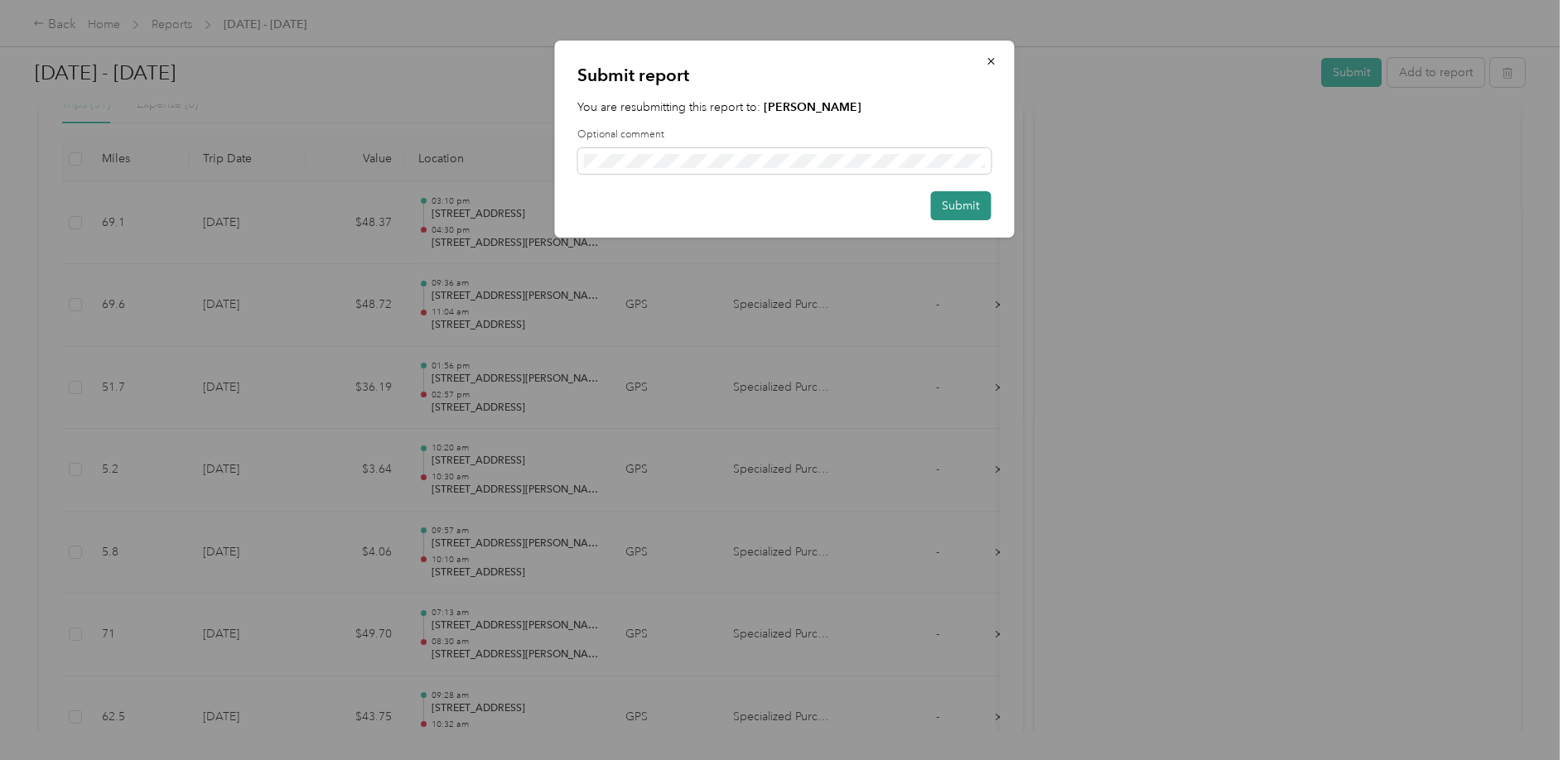
click at [951, 209] on button "Submit" at bounding box center [961, 206] width 60 height 29
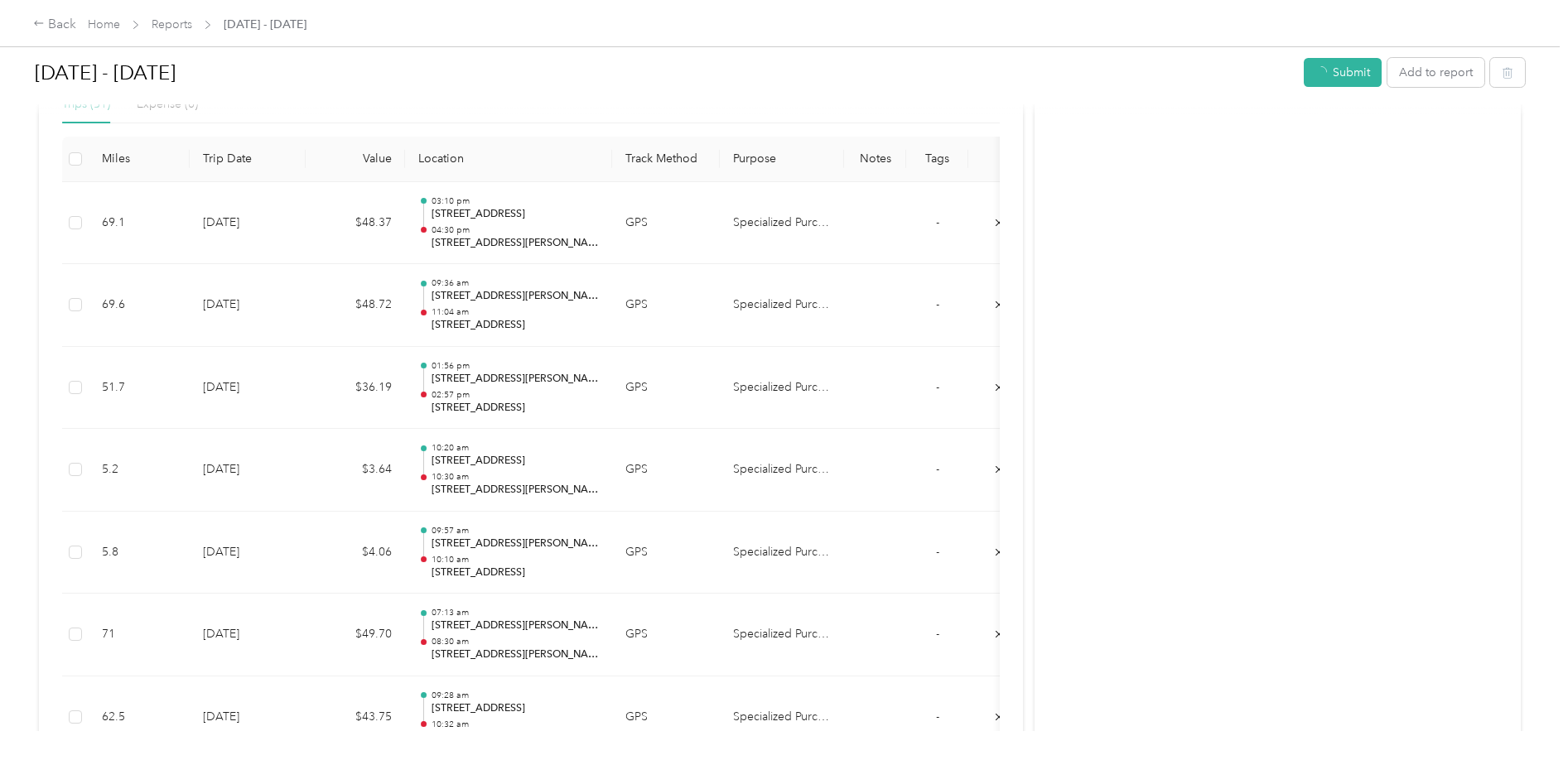
scroll to position [406, 0]
click at [62, 21] on div "Back" at bounding box center [55, 24] width 43 height 19
